Goal: Information Seeking & Learning: Find specific fact

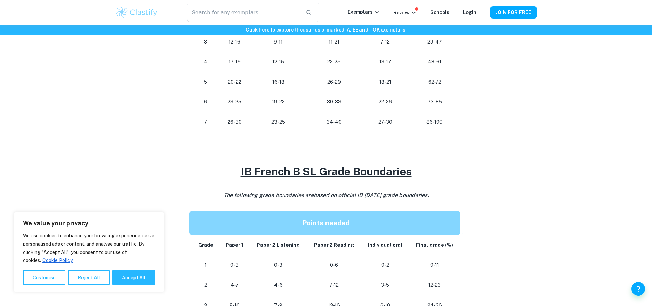
scroll to position [436, 0]
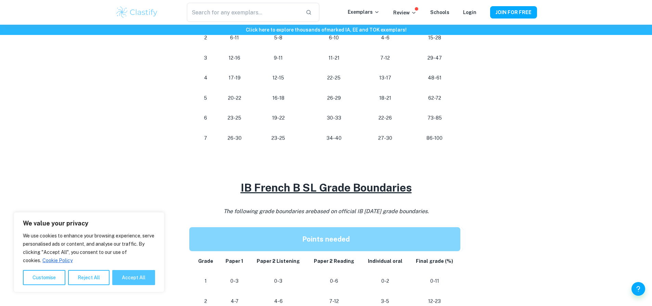
click at [130, 284] on button "Accept All" at bounding box center [133, 277] width 43 height 15
checkbox input "true"
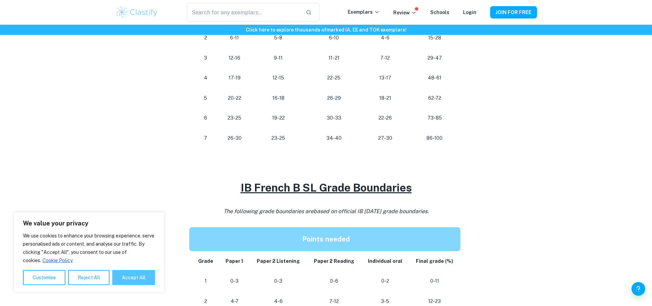
checkbox input "true"
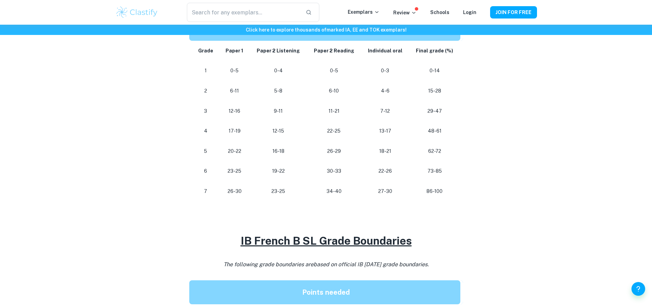
scroll to position [367, 0]
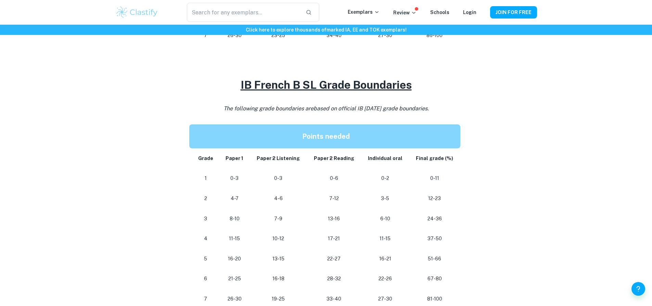
drag, startPoint x: 476, startPoint y: 102, endPoint x: 249, endPoint y: 127, distance: 228.1
click at [252, 123] on p at bounding box center [326, 119] width 274 height 10
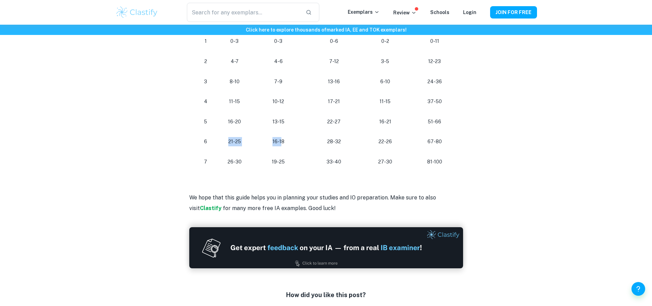
click at [282, 139] on tr "[PHONE_NUMBER] [PHONE_NUMBER] 67-80" at bounding box center [326, 141] width 274 height 20
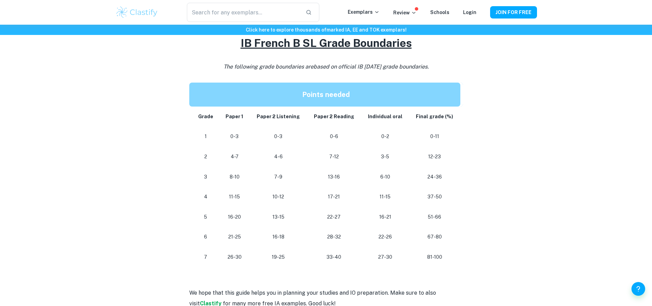
scroll to position [470, 0]
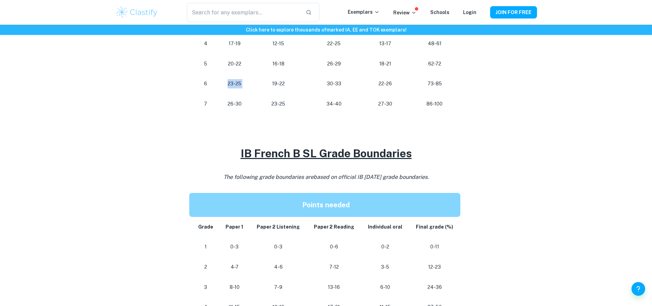
drag, startPoint x: 237, startPoint y: 83, endPoint x: 280, endPoint y: 84, distance: 43.2
click at [287, 82] on tr "[PHONE_NUMBER] [PHONE_NUMBER] 73-85" at bounding box center [326, 84] width 274 height 20
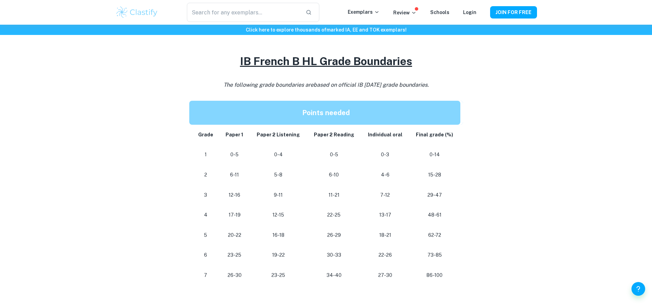
click at [140, 155] on div "IB French B Grade Boundaries By [PERSON_NAME] • [DATE] Get feedback on your Fre…" at bounding box center [326, 230] width 422 height 953
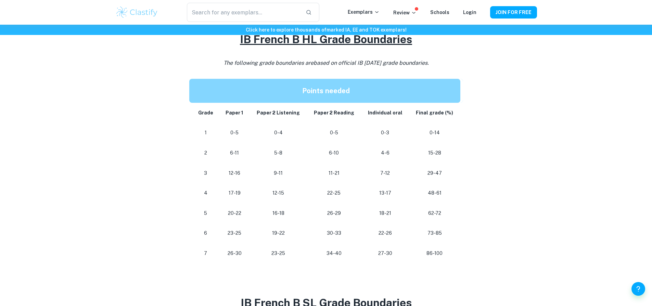
scroll to position [333, 0]
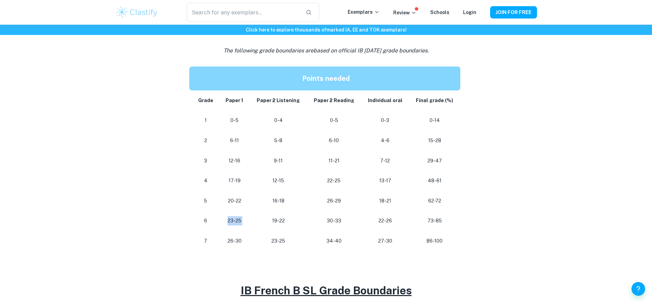
drag, startPoint x: 225, startPoint y: 218, endPoint x: 251, endPoint y: 219, distance: 26.0
click at [251, 219] on tr "[PHONE_NUMBER] [PHONE_NUMBER] 73-85" at bounding box center [326, 221] width 274 height 20
click at [134, 201] on div "IB French B Grade Boundaries By [PERSON_NAME] • [DATE] Get feedback on your Fre…" at bounding box center [326, 196] width 422 height 953
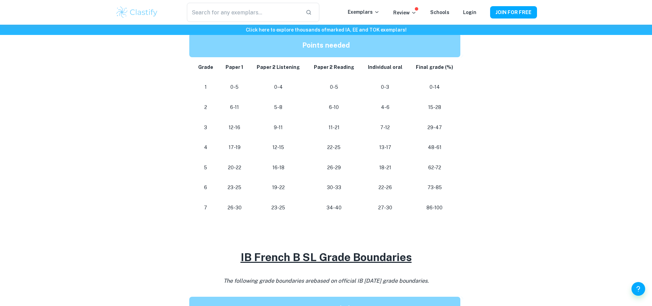
scroll to position [367, 0]
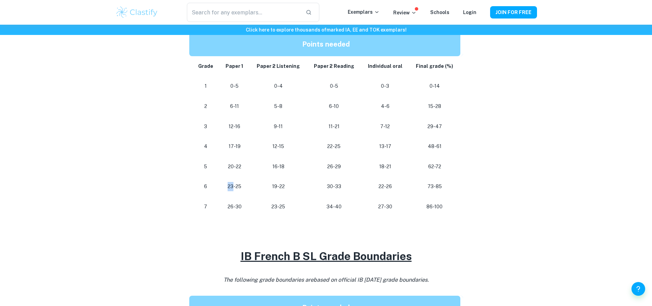
drag, startPoint x: 230, startPoint y: 186, endPoint x: 235, endPoint y: 189, distance: 5.4
click at [235, 189] on p "23-25" at bounding box center [235, 186] width 20 height 9
click at [159, 159] on div "IB French B Grade Boundaries By [PERSON_NAME] • [DATE] Get feedback on your Fre…" at bounding box center [326, 162] width 422 height 953
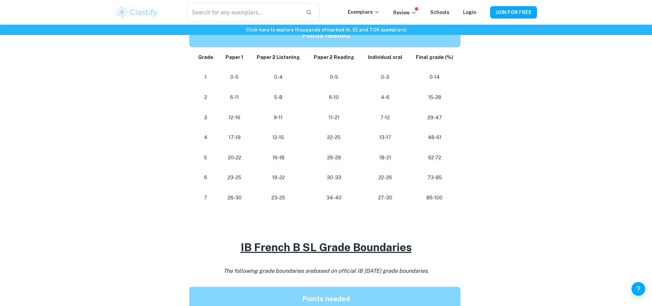
scroll to position [401, 0]
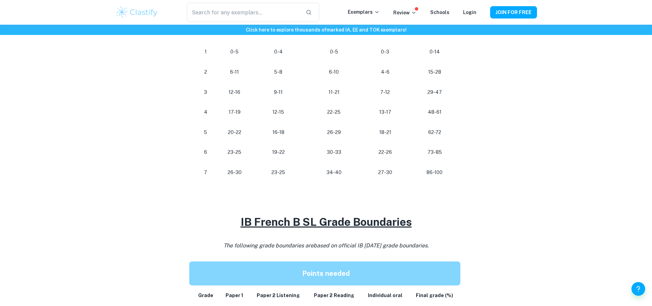
click at [230, 151] on p "23-25" at bounding box center [235, 152] width 20 height 9
drag, startPoint x: 223, startPoint y: 151, endPoint x: 227, endPoint y: 153, distance: 4.5
click at [223, 151] on td "23-25" at bounding box center [235, 152] width 30 height 20
drag, startPoint x: 227, startPoint y: 153, endPoint x: 235, endPoint y: 153, distance: 7.9
click at [235, 153] on p "23-25" at bounding box center [235, 152] width 20 height 9
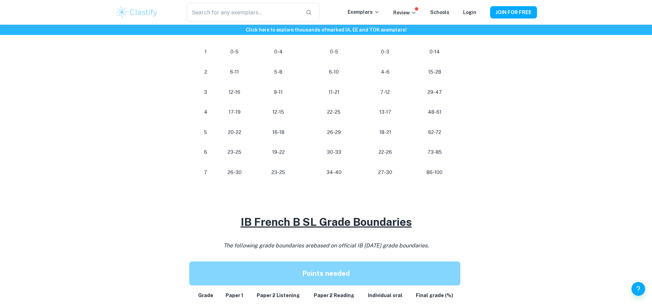
click at [217, 153] on td "6" at bounding box center [204, 152] width 30 height 20
click at [236, 153] on p "23-25" at bounding box center [235, 152] width 20 height 9
click at [229, 153] on p "23-25" at bounding box center [235, 152] width 20 height 9
drag, startPoint x: 229, startPoint y: 153, endPoint x: 235, endPoint y: 153, distance: 5.8
click at [235, 153] on p "23-25" at bounding box center [235, 152] width 20 height 9
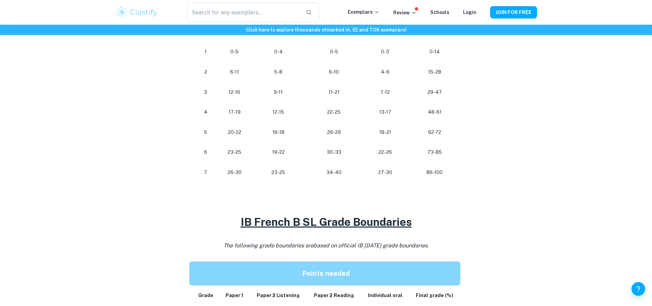
click at [309, 159] on tr "[PHONE_NUMBER] [PHONE_NUMBER] 73-85" at bounding box center [326, 152] width 274 height 20
